Goal: Navigation & Orientation: Go to known website

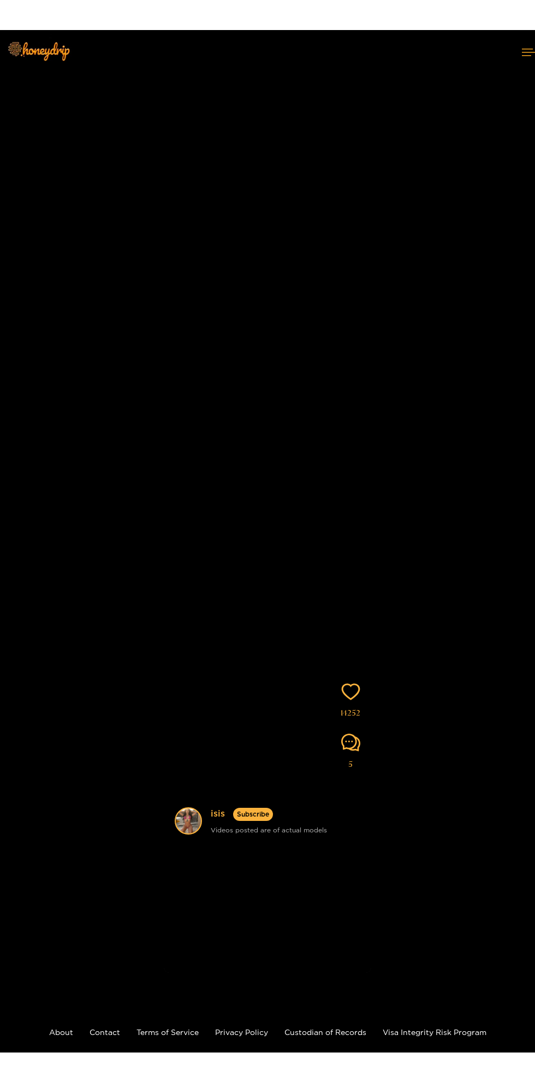
scroll to position [60, 0]
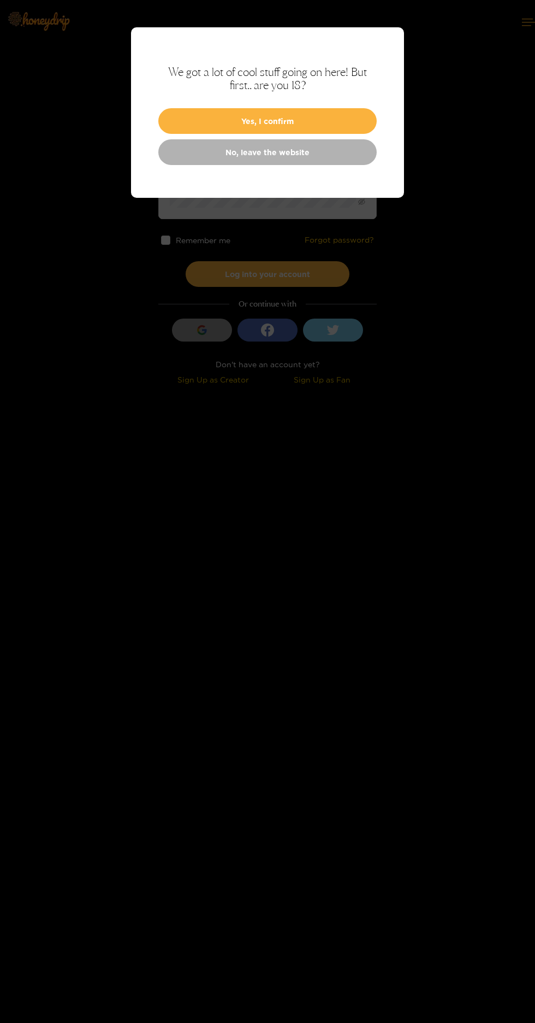
click at [292, 114] on button "Yes, I confirm" at bounding box center [267, 121] width 219 height 26
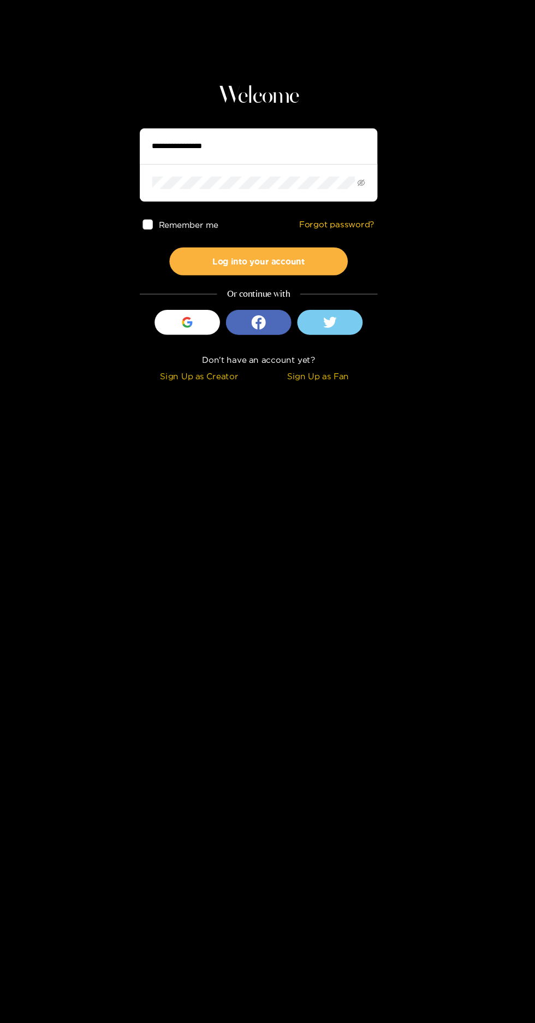
click at [166, 240] on span at bounding box center [165, 239] width 9 height 9
click at [197, 329] on icon "button" at bounding box center [198, 330] width 2 height 4
click at [203, 331] on icon "button" at bounding box center [204, 331] width 5 height 4
